Goal: Task Accomplishment & Management: Use online tool/utility

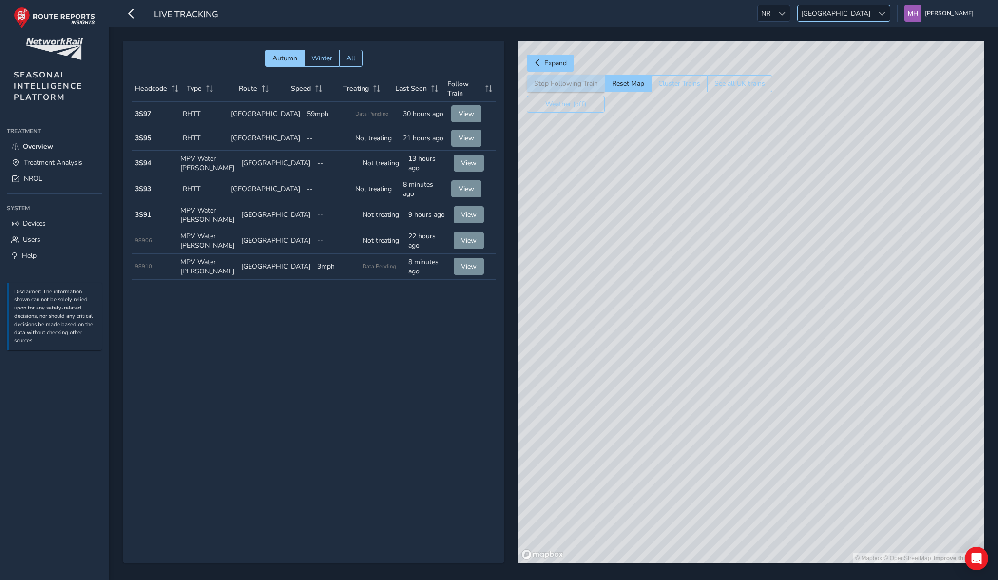
click at [497, 17] on span "[GEOGRAPHIC_DATA]" at bounding box center [836, 13] width 76 height 16
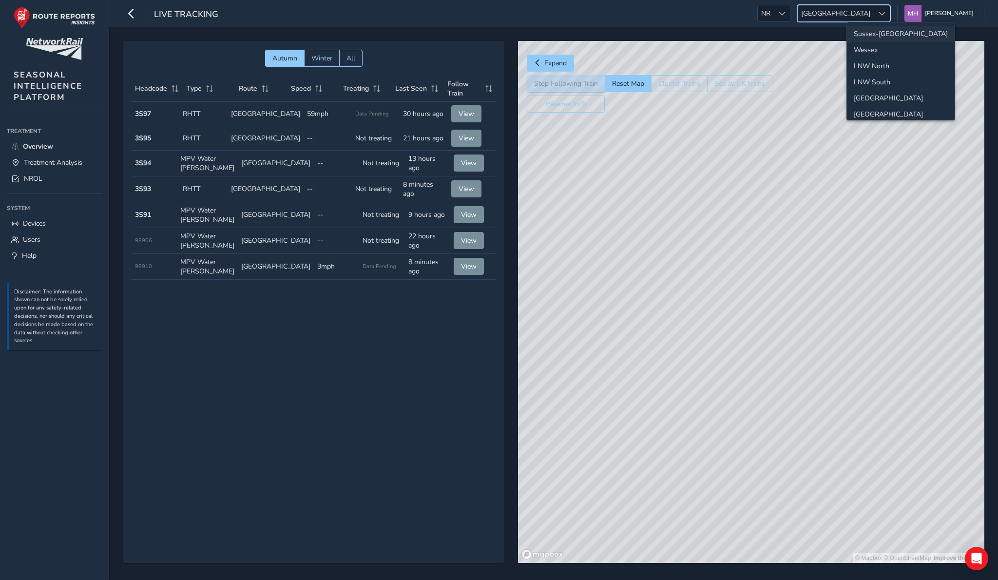
click at [497, 30] on li "Sussex-Kent" at bounding box center [901, 34] width 108 height 16
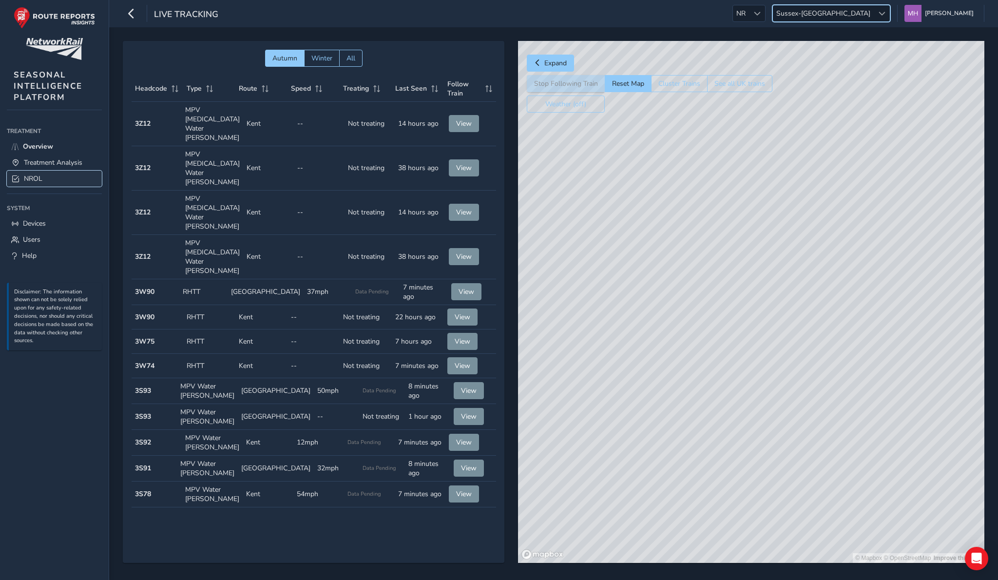
click at [46, 177] on link "NROL" at bounding box center [54, 179] width 95 height 16
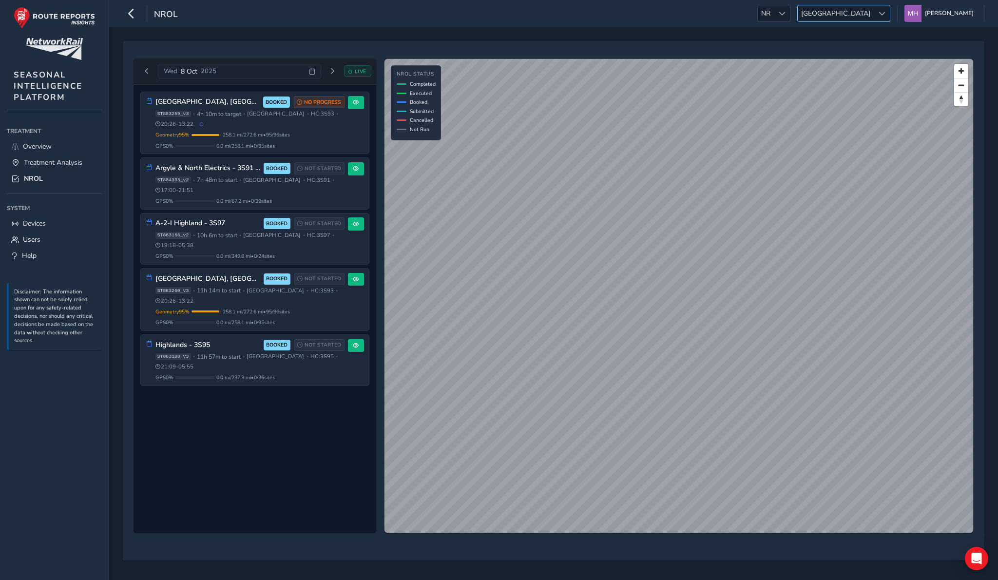
click at [862, 11] on span "[GEOGRAPHIC_DATA]" at bounding box center [836, 13] width 76 height 16
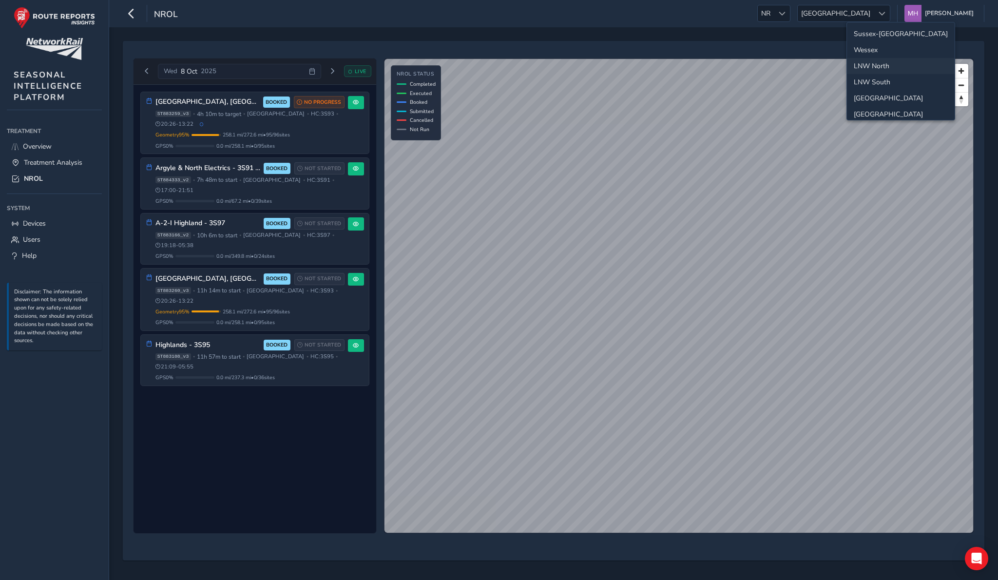
click at [873, 71] on li "LNW North" at bounding box center [901, 66] width 108 height 16
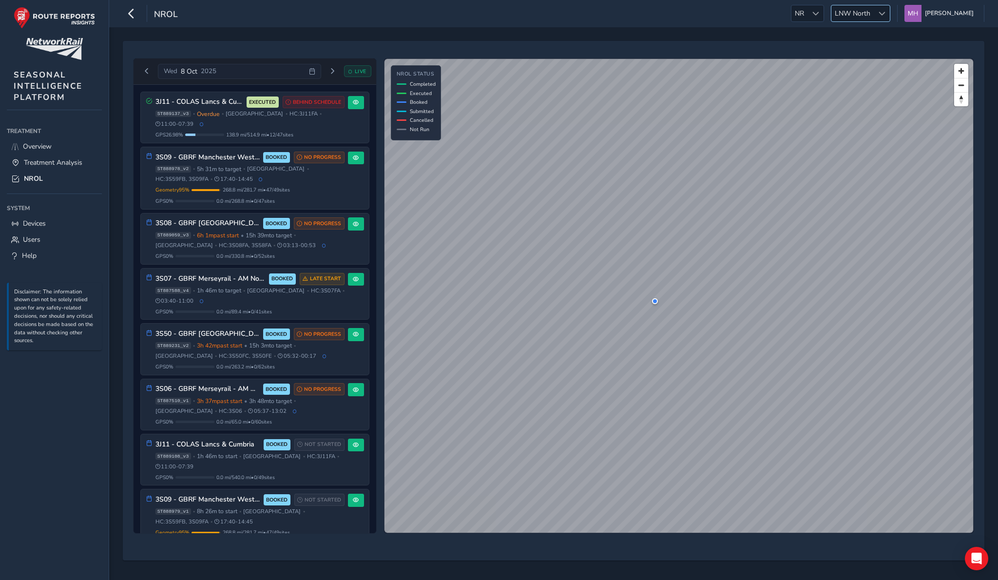
click at [874, 18] on span "LNW North" at bounding box center [852, 13] width 42 height 16
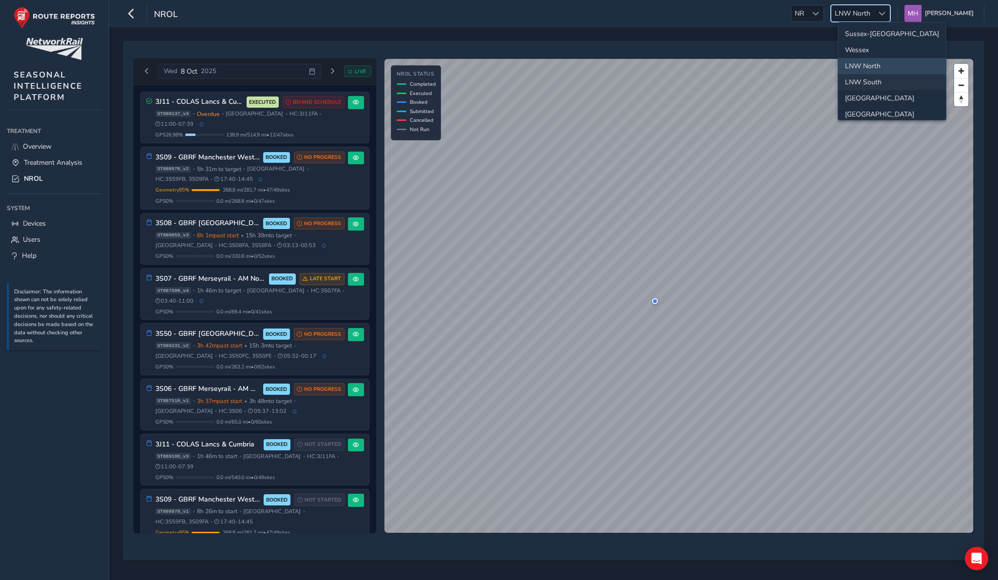
click at [876, 79] on li "LNW South" at bounding box center [892, 82] width 108 height 16
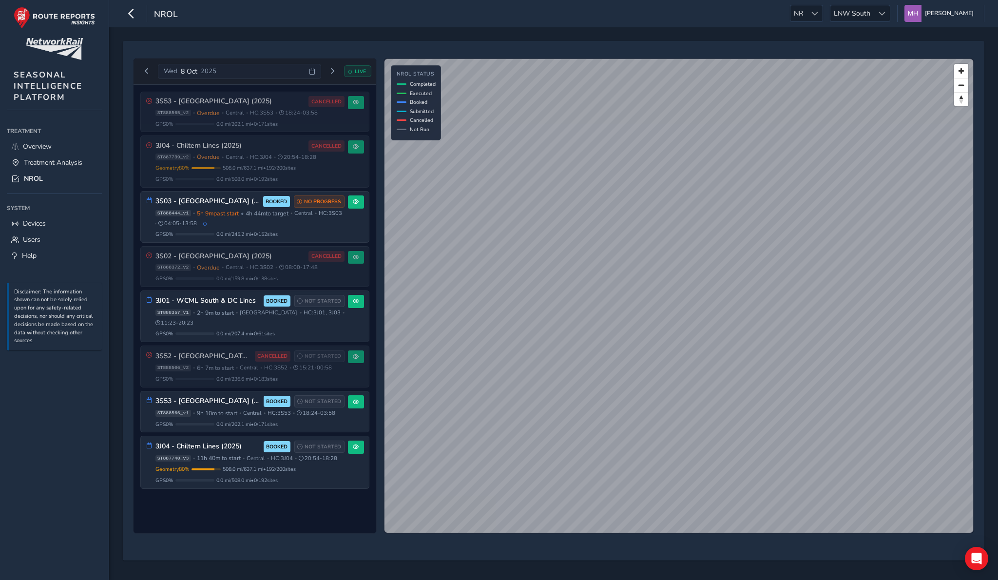
click at [811, 36] on div "[DATE] LIVE 3S53 - [GEOGRAPHIC_DATA] (2025) CANCELLED ST888565_v2 • Overdue • C…" at bounding box center [553, 303] width 889 height 553
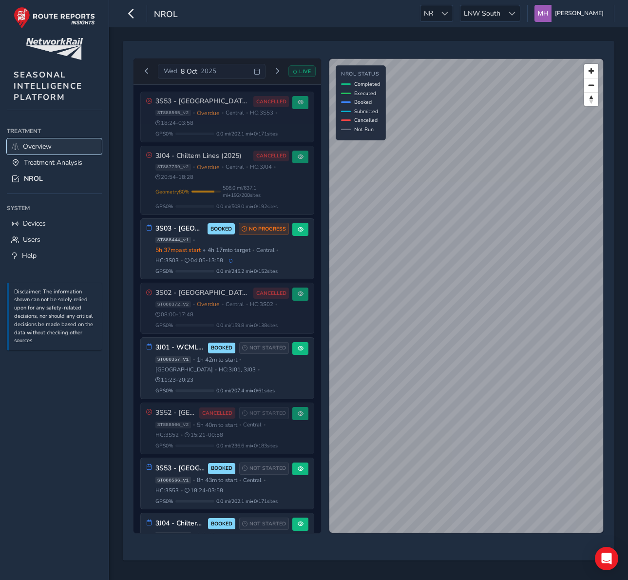
click at [40, 146] on span "Overview" at bounding box center [37, 146] width 29 height 9
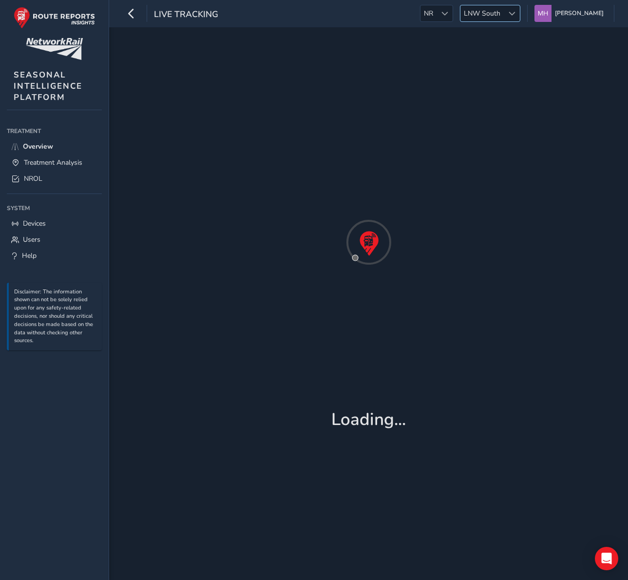
click at [504, 9] on span "LNW South" at bounding box center [481, 13] width 43 height 16
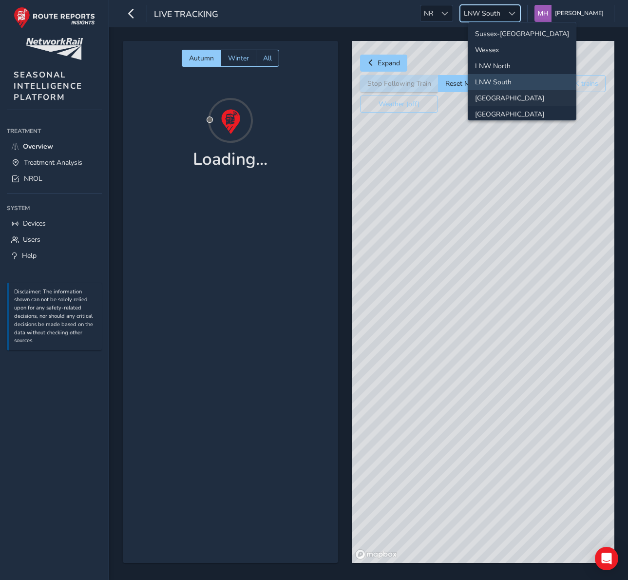
click at [509, 93] on li "[GEOGRAPHIC_DATA]" at bounding box center [522, 98] width 108 height 16
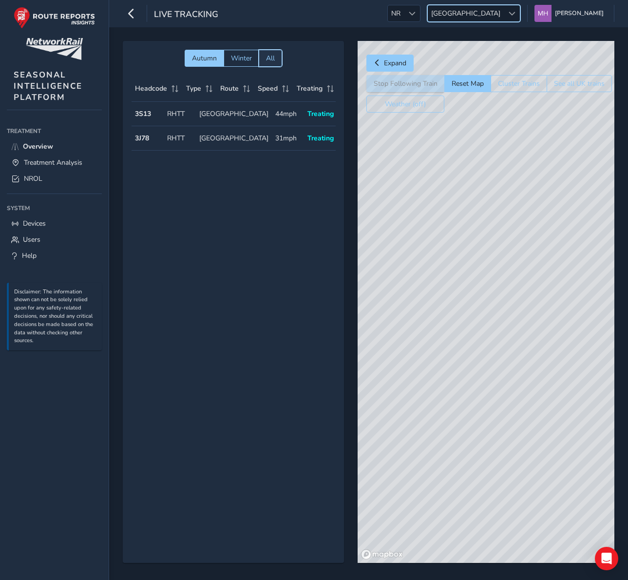
click at [276, 61] on button "All" at bounding box center [270, 58] width 23 height 17
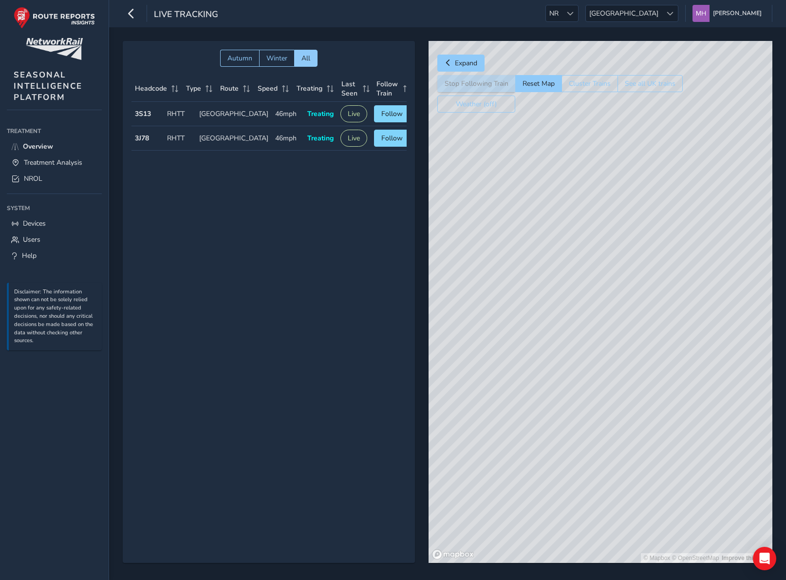
click at [327, 177] on div "Autumn Winter All Headcode Type Route Speed Treating Last Seen Follow Train Hea…" at bounding box center [269, 302] width 292 height 522
click at [662, 81] on button "See all UK trains" at bounding box center [650, 83] width 65 height 17
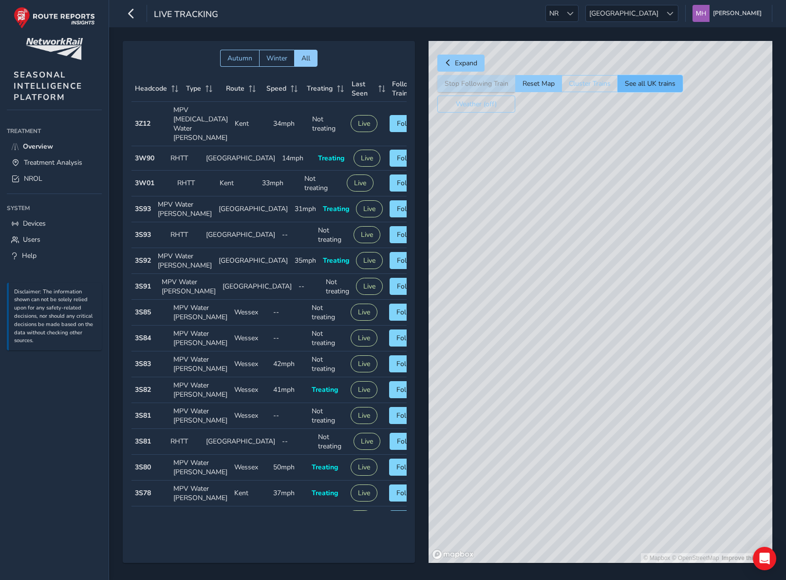
click at [636, 81] on button "See all UK trains" at bounding box center [650, 83] width 65 height 17
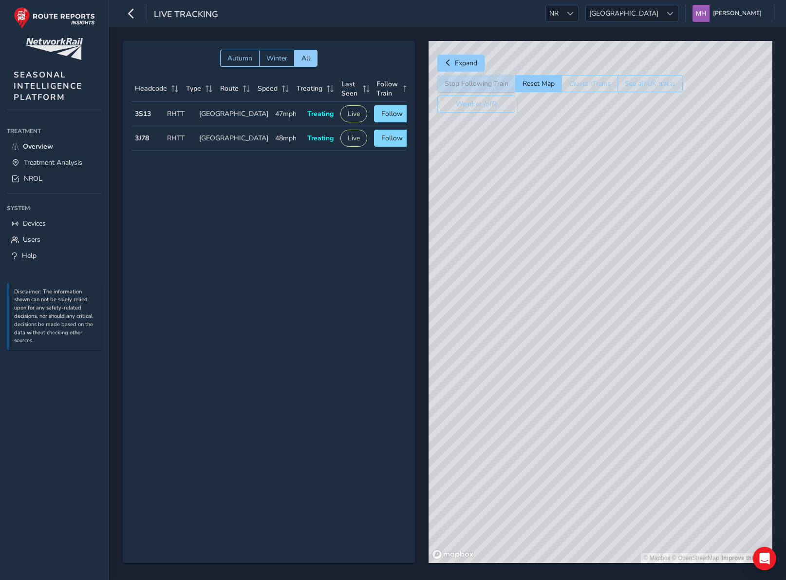
click at [636, 81] on button "See all UK trains" at bounding box center [650, 83] width 65 height 17
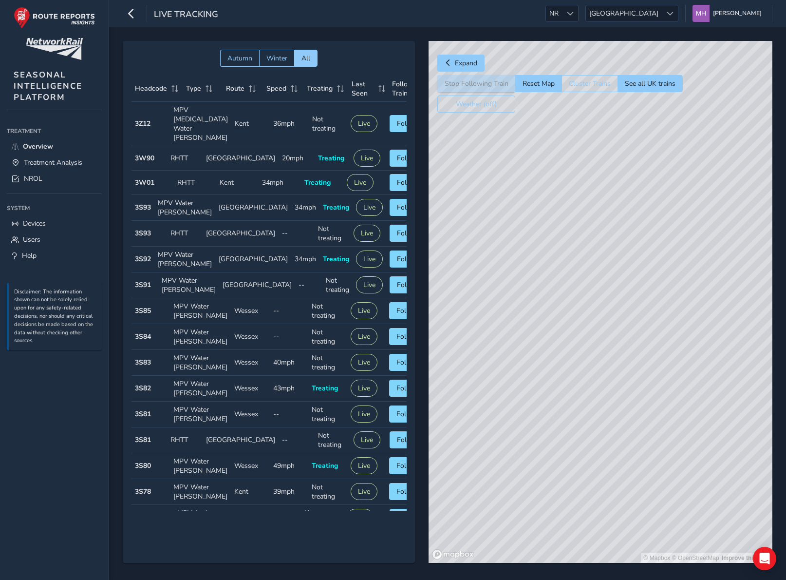
scroll to position [596, 0]
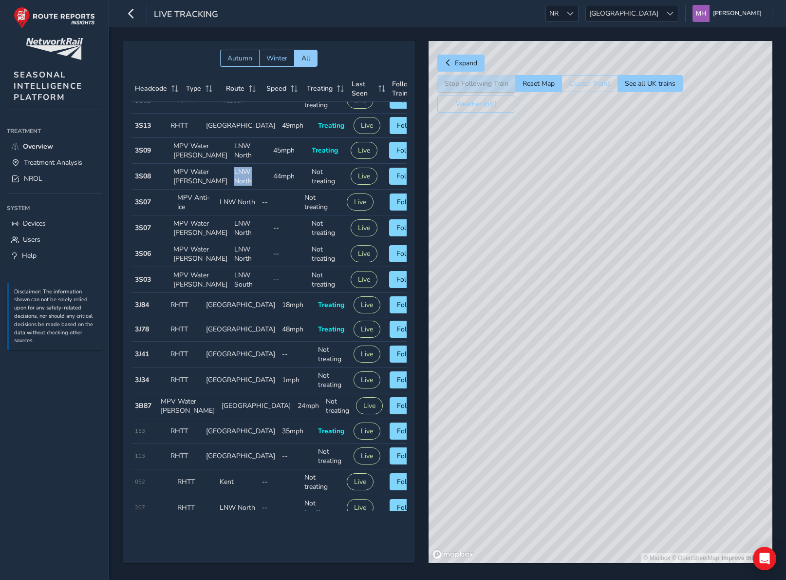
drag, startPoint x: 233, startPoint y: 299, endPoint x: 210, endPoint y: 286, distance: 26.0
click at [231, 190] on td "Route LNW North" at bounding box center [250, 177] width 39 height 26
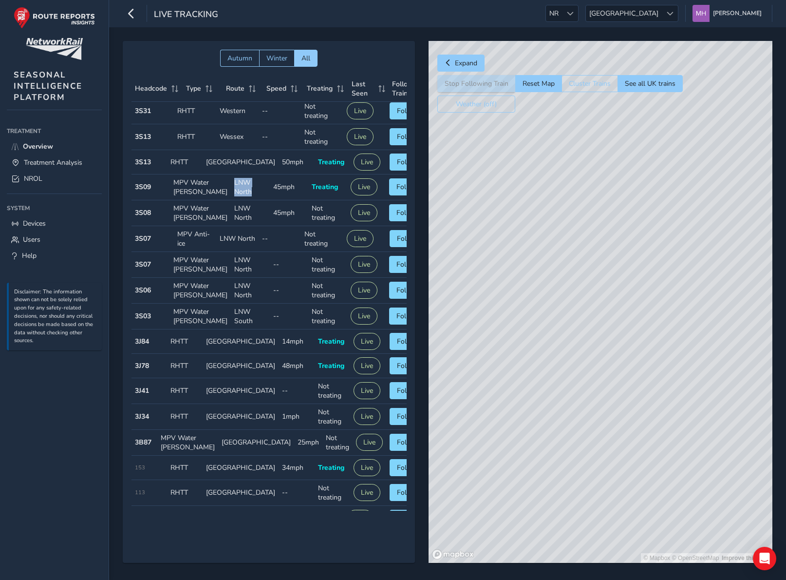
scroll to position [587, 0]
click at [231, 225] on td "Route LNW North" at bounding box center [250, 212] width 39 height 26
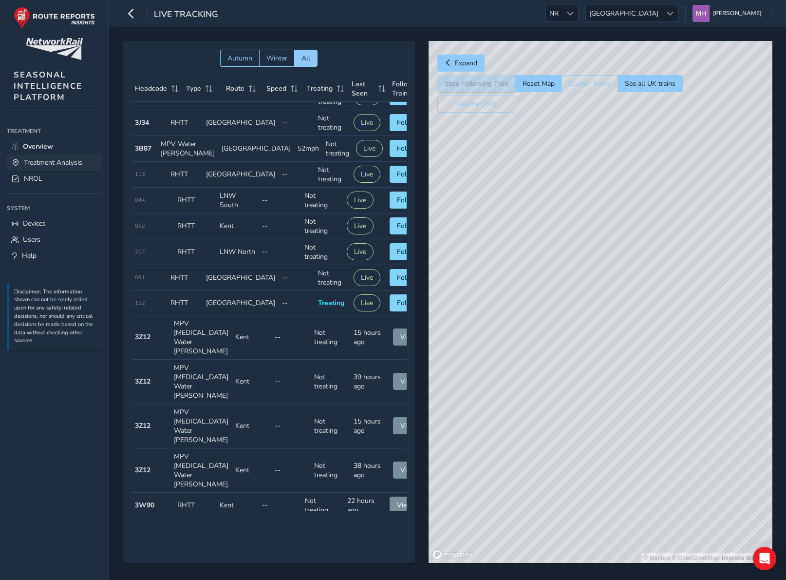
scroll to position [773, 0]
click at [72, 163] on span "Treatment Analysis" at bounding box center [53, 162] width 58 height 9
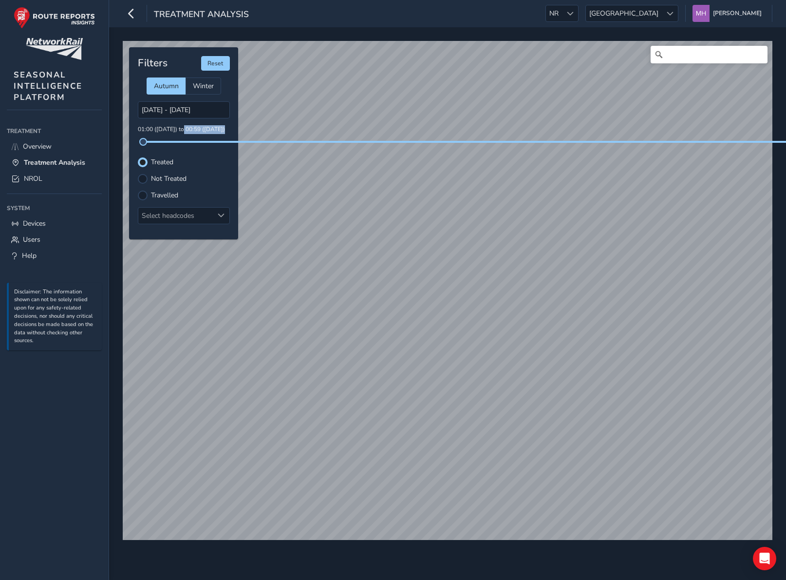
drag, startPoint x: 223, startPoint y: 130, endPoint x: 182, endPoint y: 133, distance: 41.5
click at [182, 133] on p "01:00 ([DATE]) to 00:59 ([DATE])" at bounding box center [184, 129] width 92 height 9
click at [164, 127] on p "01:00 ([DATE]) to 00:59 ([DATE])" at bounding box center [184, 129] width 92 height 9
click at [210, 62] on button "Reset" at bounding box center [215, 63] width 29 height 15
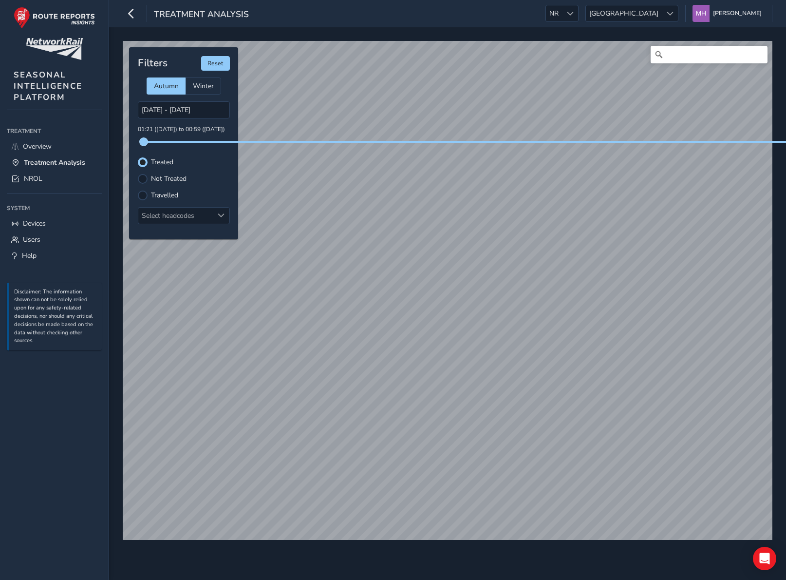
drag, startPoint x: 142, startPoint y: 141, endPoint x: 164, endPoint y: 141, distance: 22.4
click at [148, 141] on span at bounding box center [144, 142] width 8 height 8
drag, startPoint x: 383, startPoint y: 141, endPoint x: 362, endPoint y: 141, distance: 21.4
click at [196, 142] on div at bounding box center [183, 142] width 85 height 2
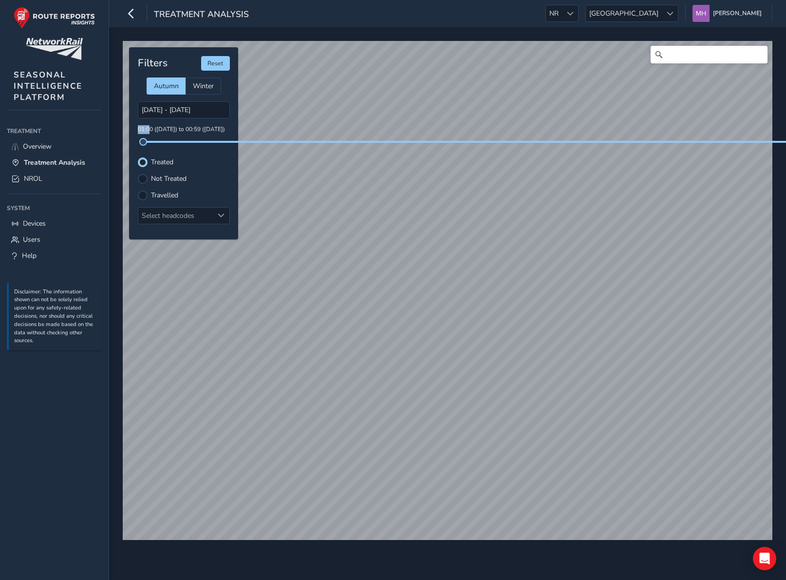
drag, startPoint x: 138, startPoint y: 131, endPoint x: 151, endPoint y: 131, distance: 12.7
click at [151, 131] on p "01:00 ([DATE]) to 00:59 ([DATE])" at bounding box center [184, 129] width 92 height 9
click at [183, 130] on p "01:00 ([DATE]) to 00:59 ([DATE])" at bounding box center [184, 129] width 92 height 9
drag, startPoint x: 225, startPoint y: 130, endPoint x: 134, endPoint y: 131, distance: 91.1
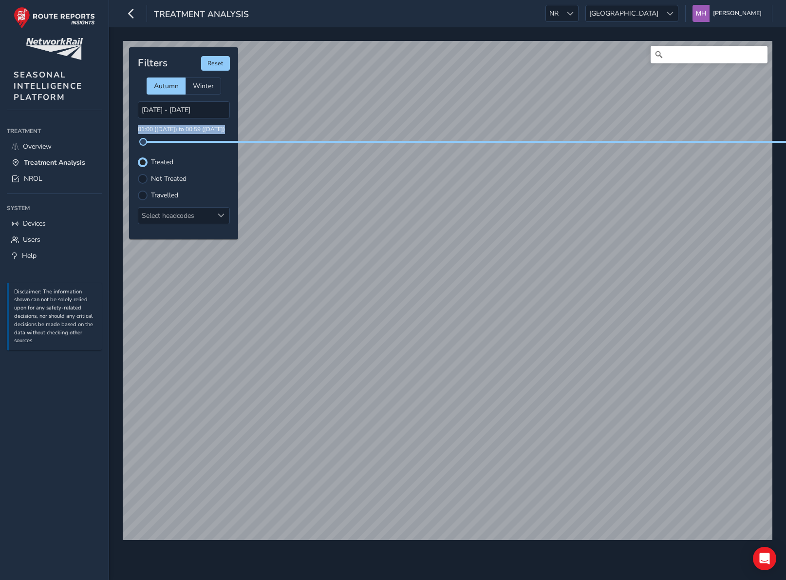
click at [134, 131] on div "Filters Reset Autumn Winter 07/10/2025 - 08/10/2025 01:00 (07 Oct) to 00:59 (09…" at bounding box center [183, 143] width 109 height 192
click at [213, 134] on p "01:00 ([DATE]) to 00:59 ([DATE])" at bounding box center [184, 129] width 92 height 9
